Goal: Find contact information: Find contact information

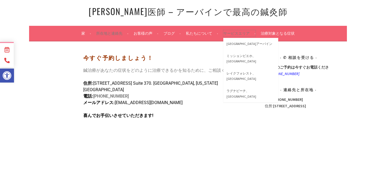
click at [232, 30] on link "サービスエリア" at bounding box center [239, 33] width 32 height 6
click at [232, 45] on font "[GEOGRAPHIC_DATA]アーバイン" at bounding box center [250, 44] width 46 height 4
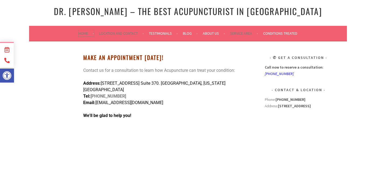
click at [79, 34] on link "Home" at bounding box center [86, 33] width 15 height 6
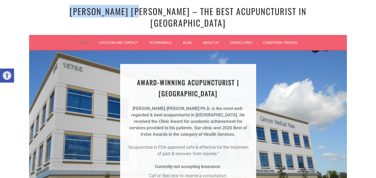
drag, startPoint x: 79, startPoint y: 12, endPoint x: 149, endPoint y: 11, distance: 69.8
click at [149, 11] on h1 "[PERSON_NAME] [PERSON_NAME] – The Best Acupuncturist In [GEOGRAPHIC_DATA]" at bounding box center [188, 17] width 288 height 23
copy link "Dr. Chun Ming Fu"
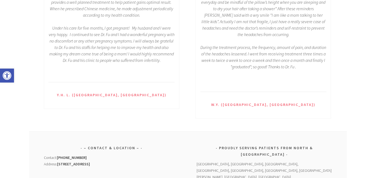
scroll to position [828, 0]
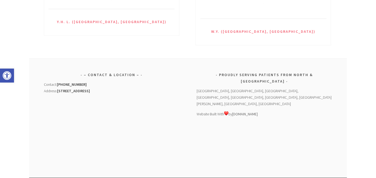
click at [100, 81] on div "Contact: (949) 247-8356 Address: 15785 Laguna Canyon Road #370 Irvine, CA 92618" at bounding box center [111, 87] width 135 height 13
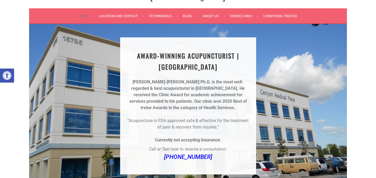
scroll to position [27, 0]
click at [278, 12] on link "Conditions Treated" at bounding box center [280, 15] width 34 height 6
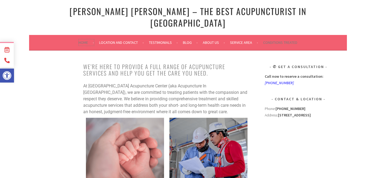
click at [84, 39] on link "Home" at bounding box center [86, 42] width 15 height 6
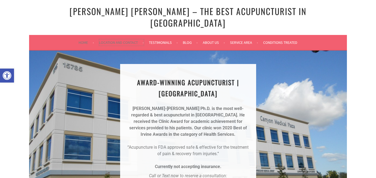
click at [112, 39] on link "Location and Contact" at bounding box center [121, 42] width 45 height 6
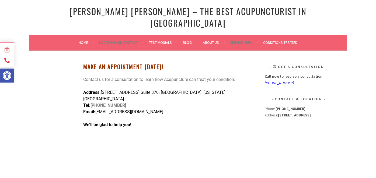
drag, startPoint x: 96, startPoint y: 96, endPoint x: 158, endPoint y: 97, distance: 61.4
click at [158, 109] on span "[EMAIL_ADDRESS][DOMAIN_NAME]" at bounding box center [129, 111] width 68 height 5
copy span "[EMAIL_ADDRESS][DOMAIN_NAME]"
